Goal: Navigation & Orientation: Find specific page/section

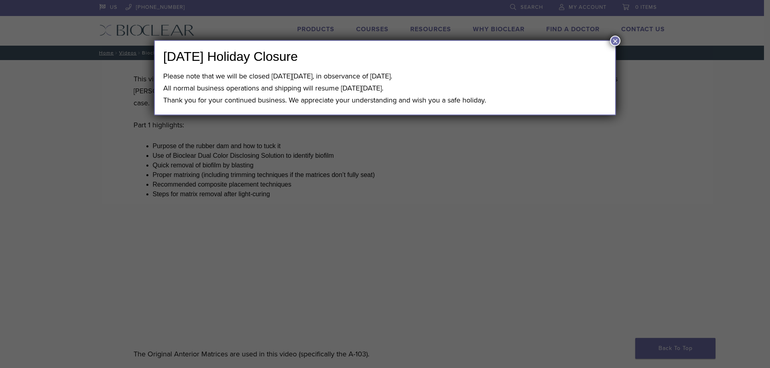
click at [486, 219] on div "Labor Day Holiday Closure Please note that we will be closed on Monday, Septemb…" at bounding box center [385, 184] width 770 height 368
click at [614, 39] on button "×" at bounding box center [615, 41] width 10 height 10
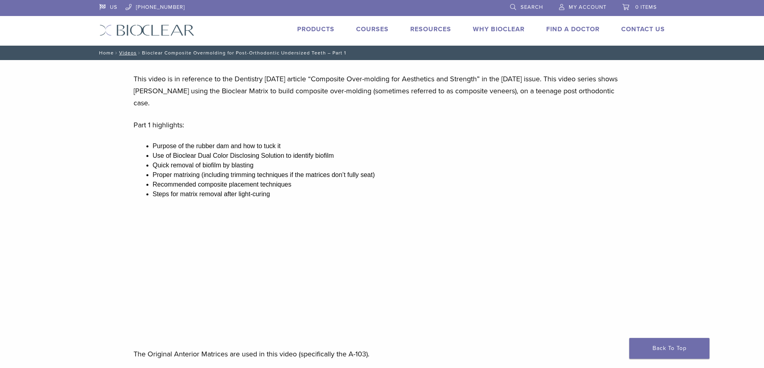
click at [110, 51] on link "Home" at bounding box center [105, 53] width 17 height 6
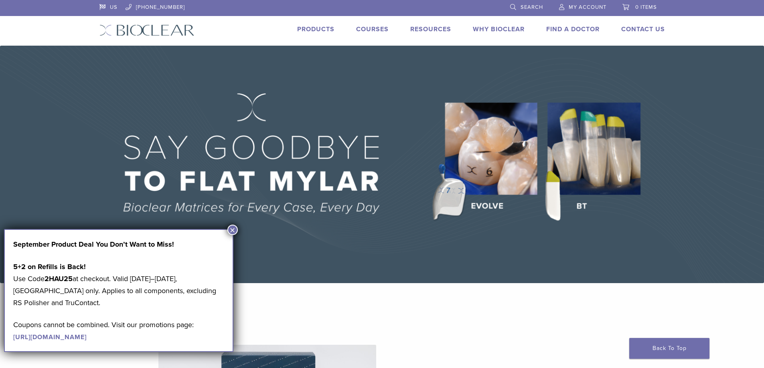
click at [233, 228] on button "×" at bounding box center [232, 230] width 10 height 10
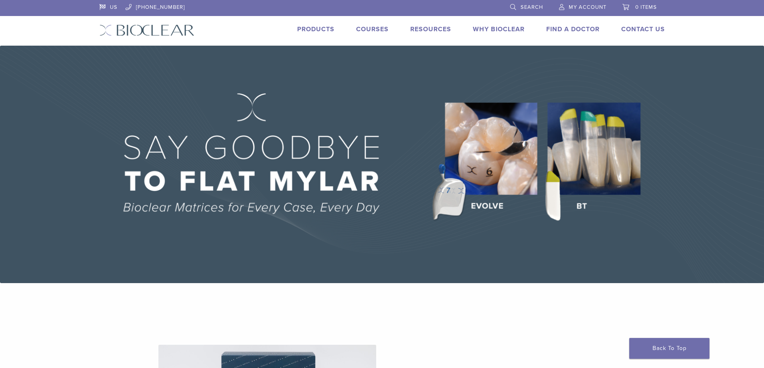
click at [318, 27] on link "Products" at bounding box center [315, 29] width 37 height 8
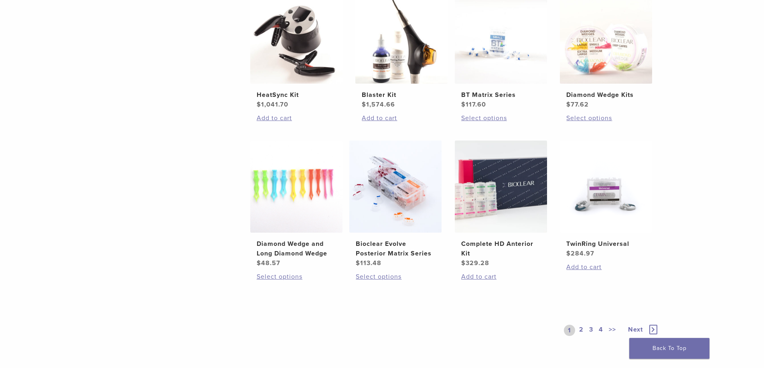
scroll to position [321, 0]
